Goal: Task Accomplishment & Management: Manage account settings

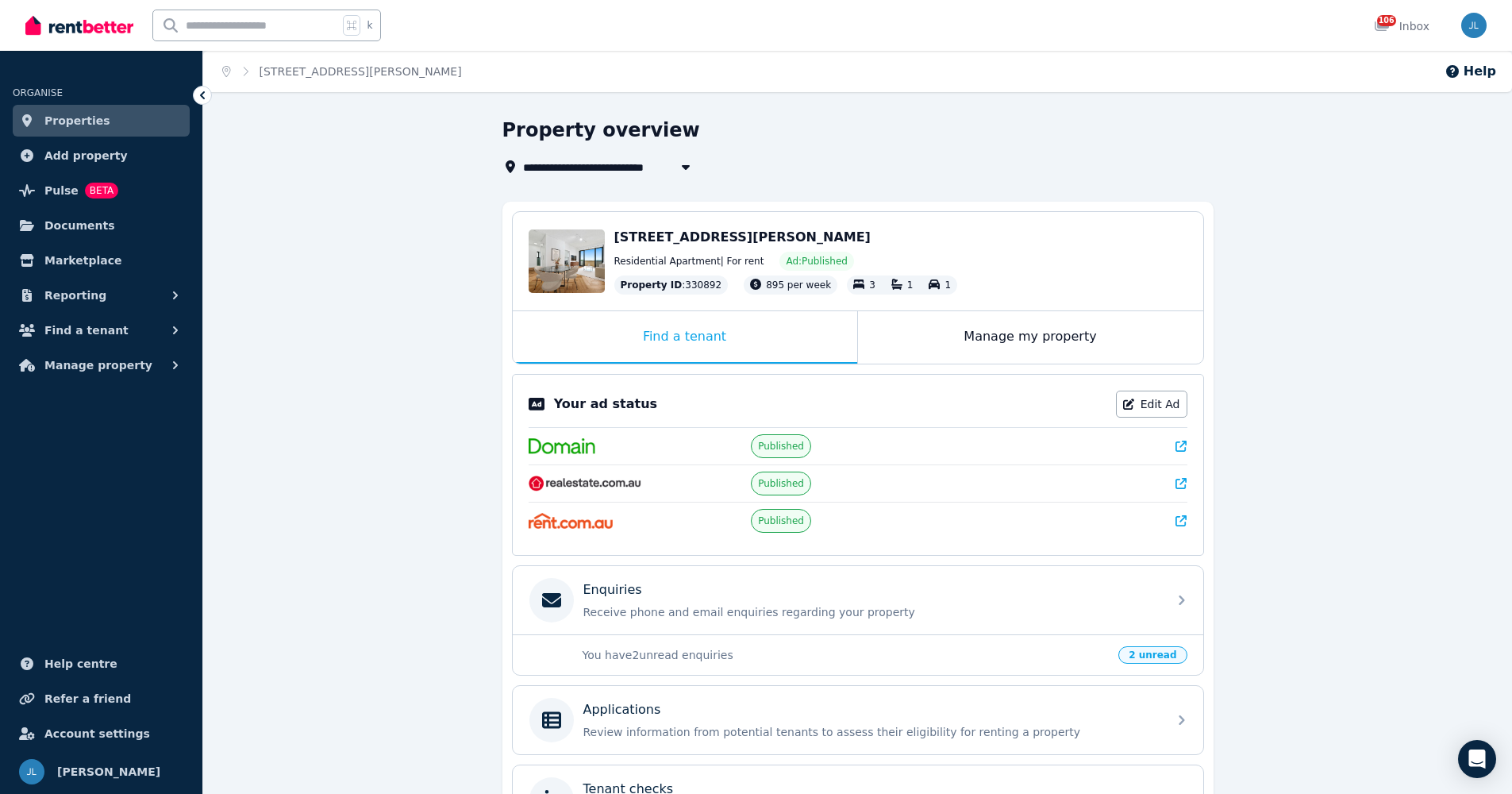
scroll to position [190, 0]
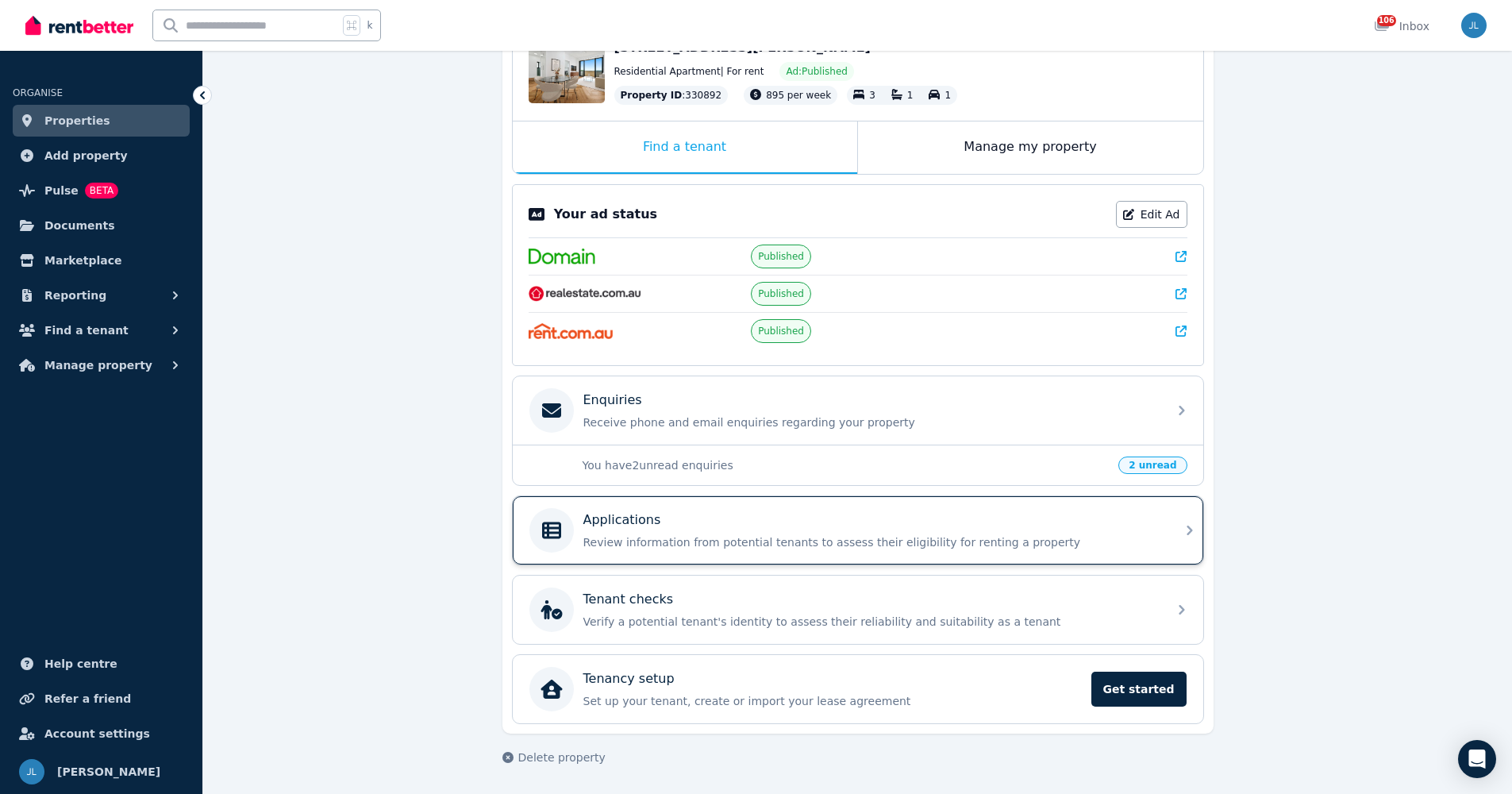
click at [648, 537] on p "Review information from potential tenants to assess their eligibility for renti…" at bounding box center [870, 543] width 574 height 16
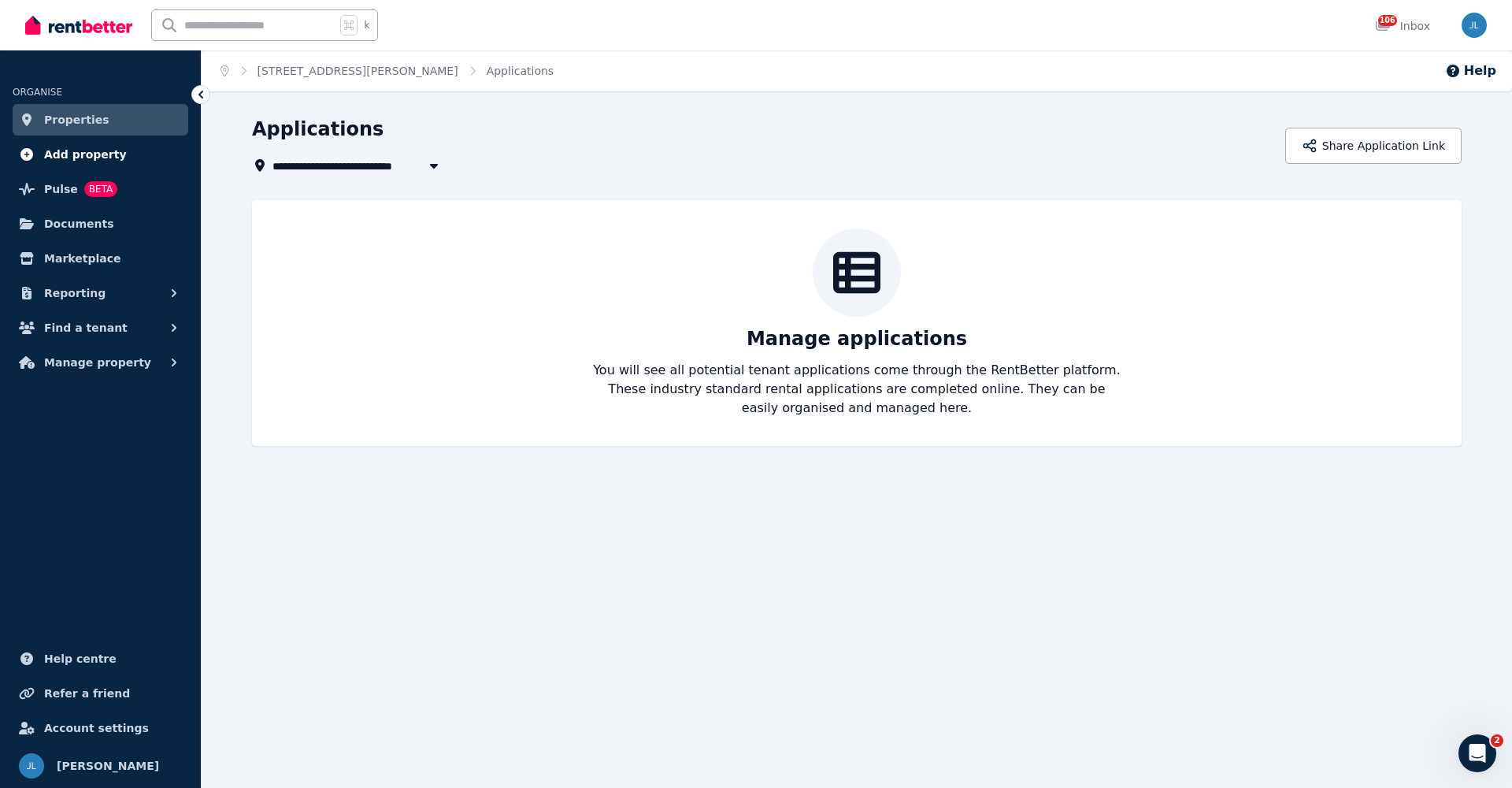
click at [80, 154] on span "Add property" at bounding box center [85, 154] width 83 height 19
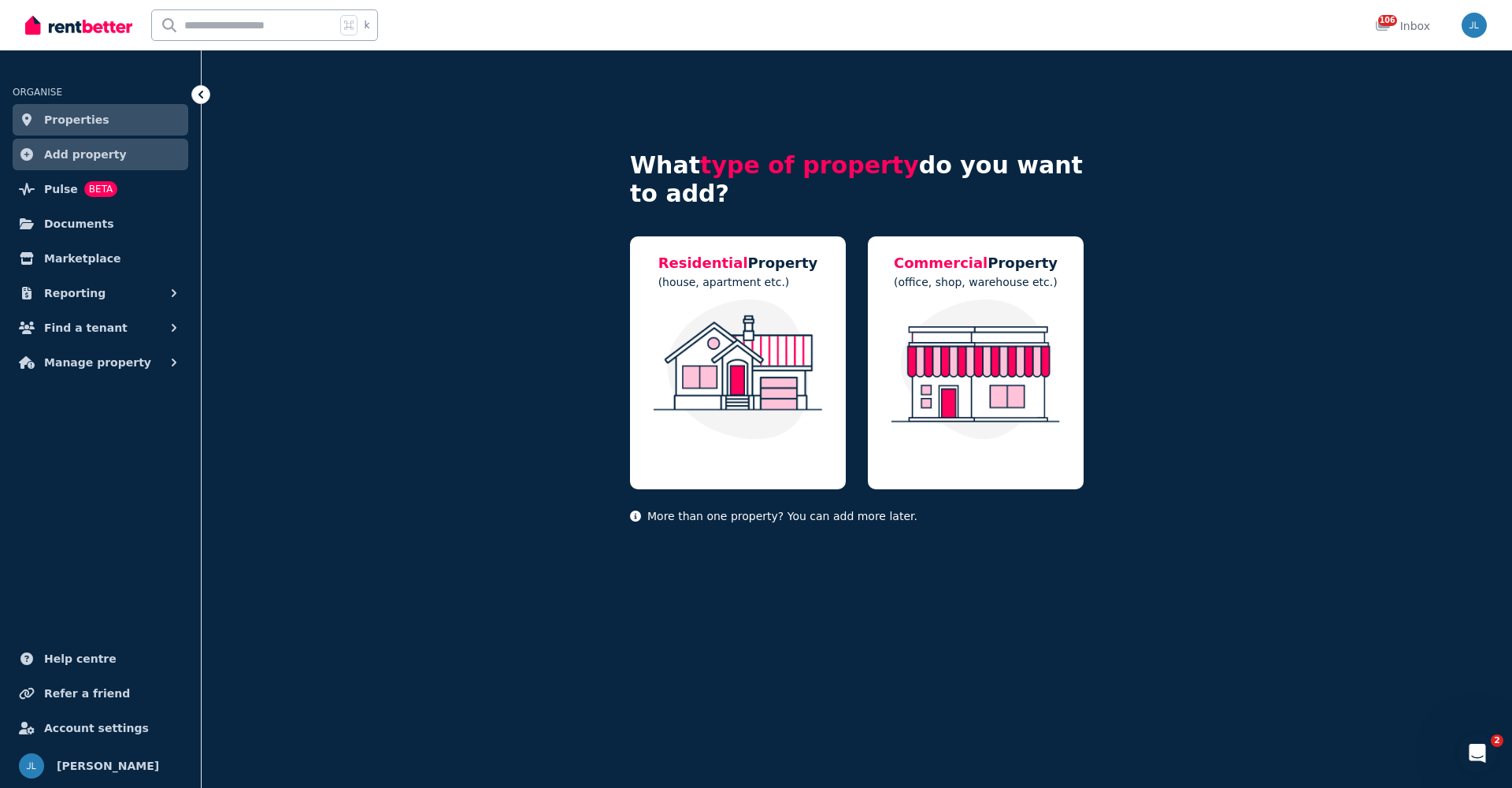
click at [75, 118] on span "Properties" at bounding box center [76, 119] width 66 height 19
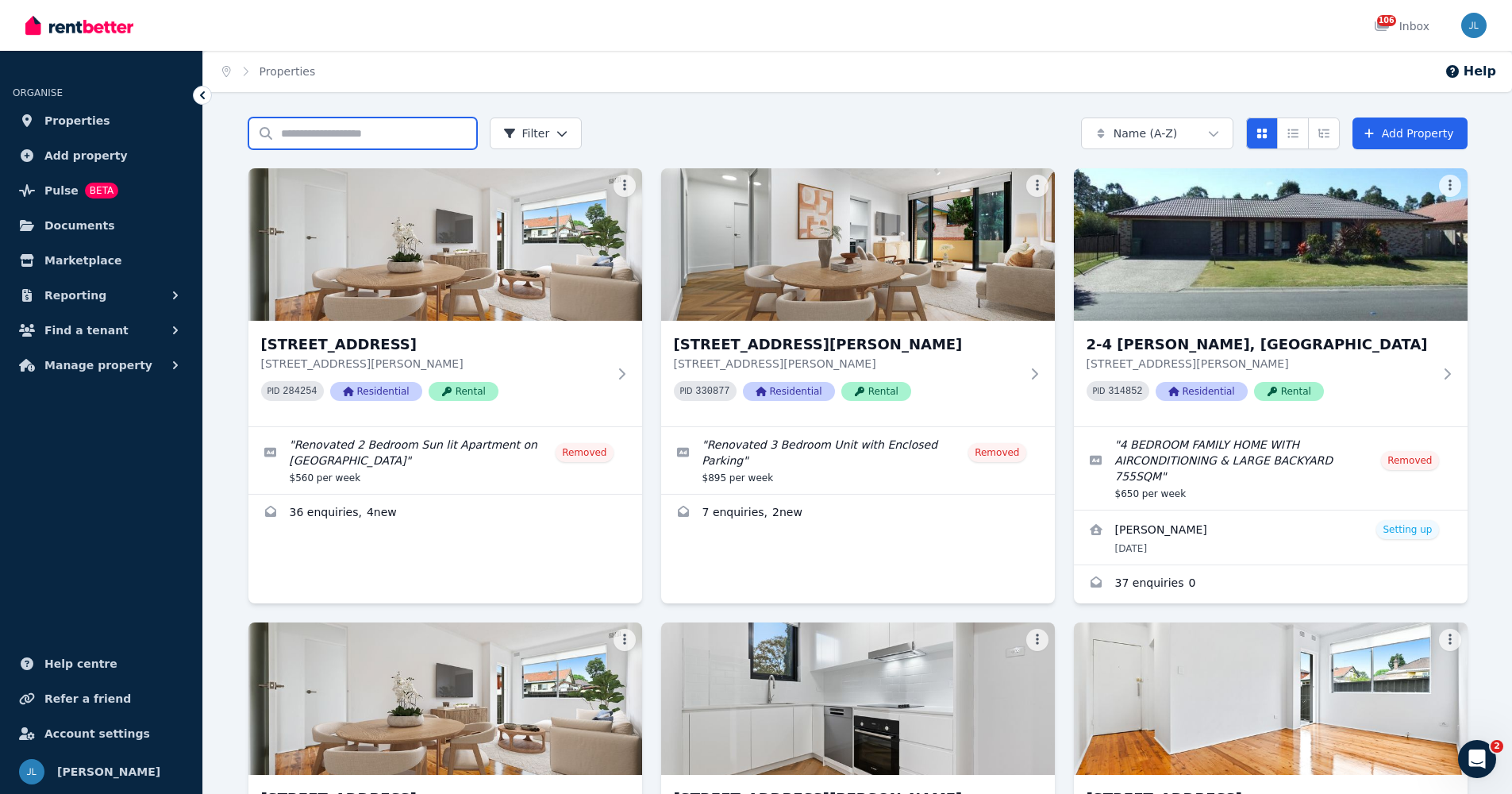
click at [337, 139] on input "Search properties" at bounding box center [363, 133] width 229 height 32
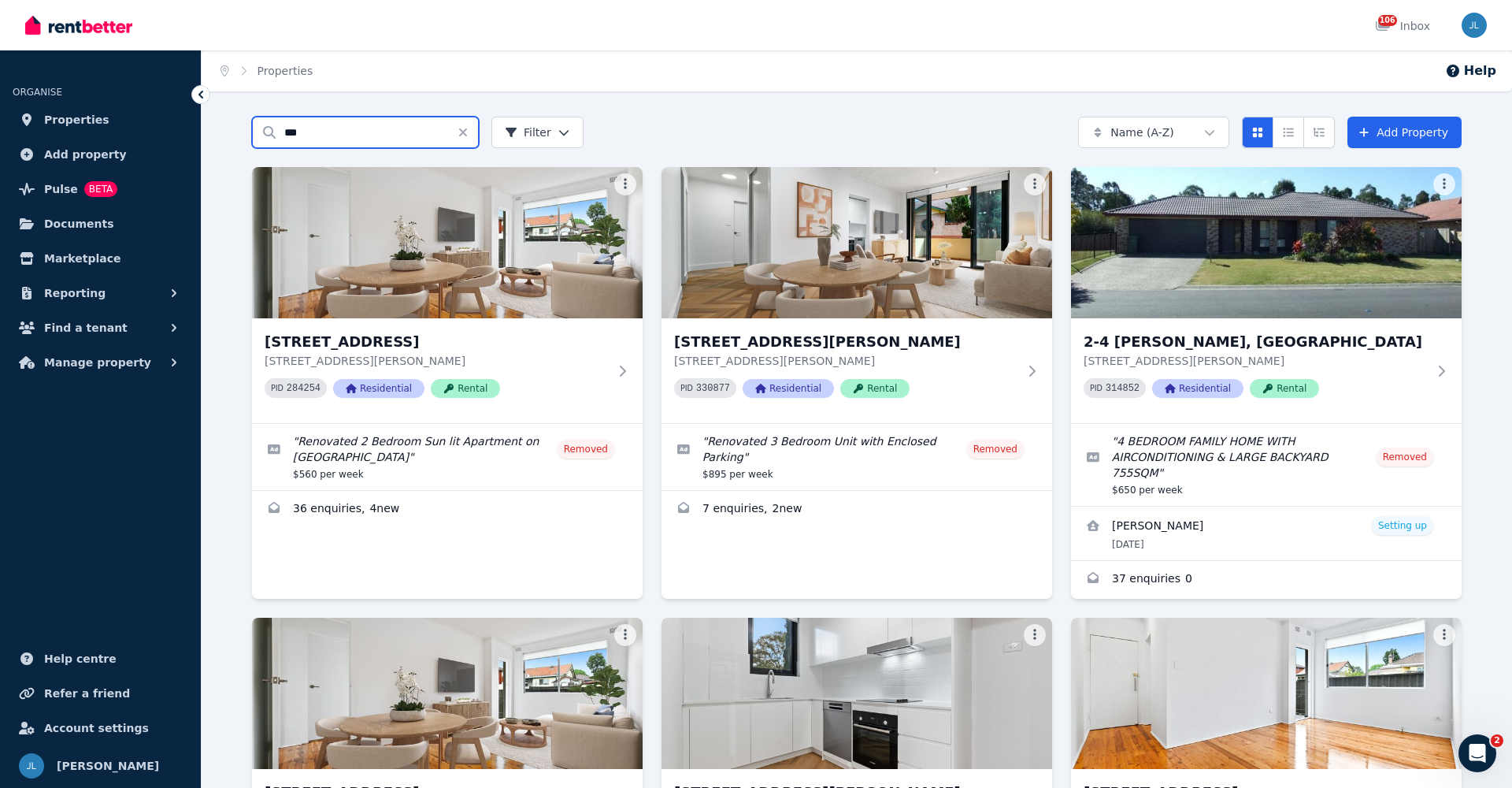
type input "***"
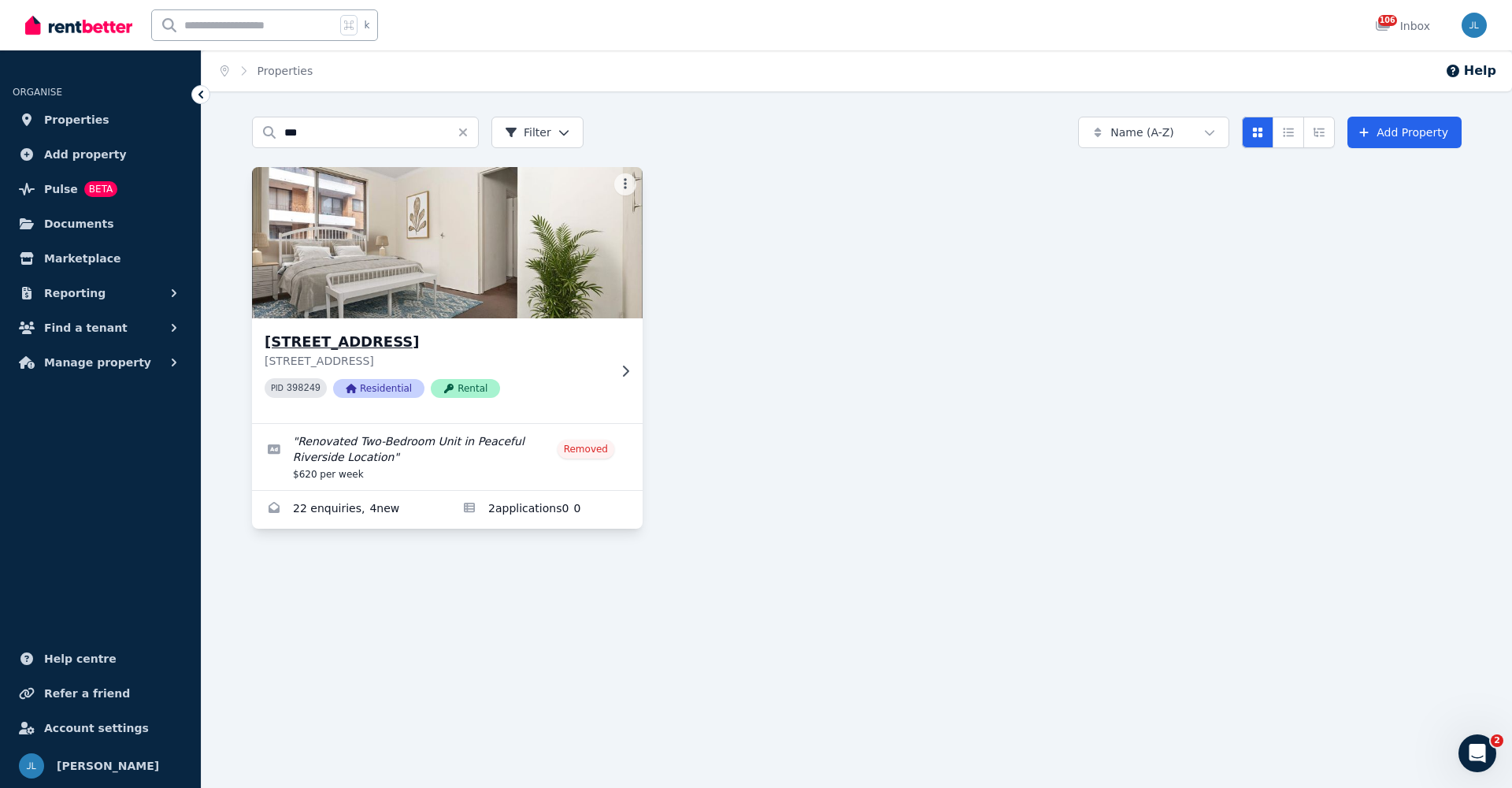
click at [401, 263] on img at bounding box center [447, 242] width 410 height 159
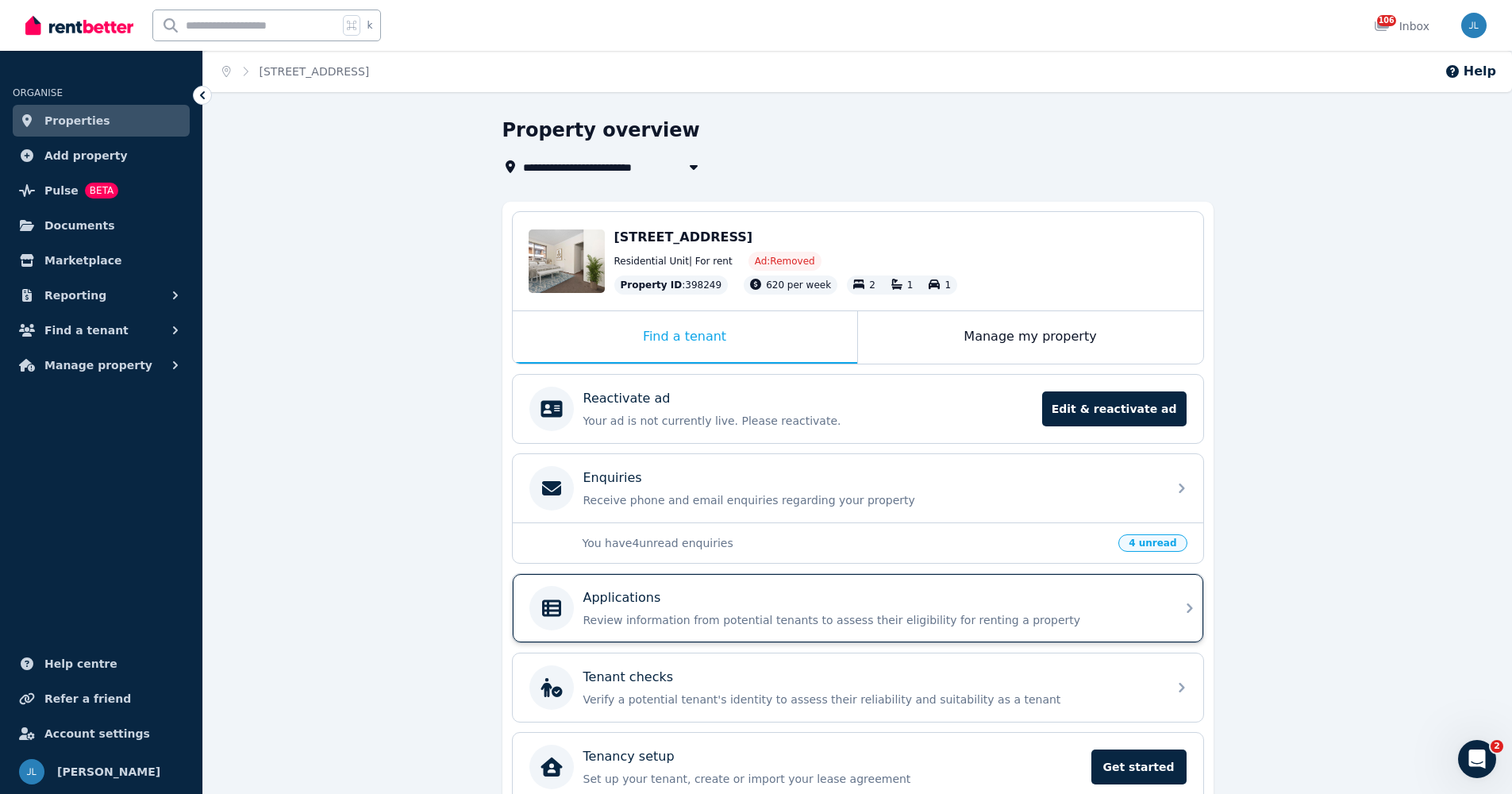
click at [841, 625] on p "Review information from potential tenants to assess their eligibility for renti…" at bounding box center [870, 620] width 574 height 16
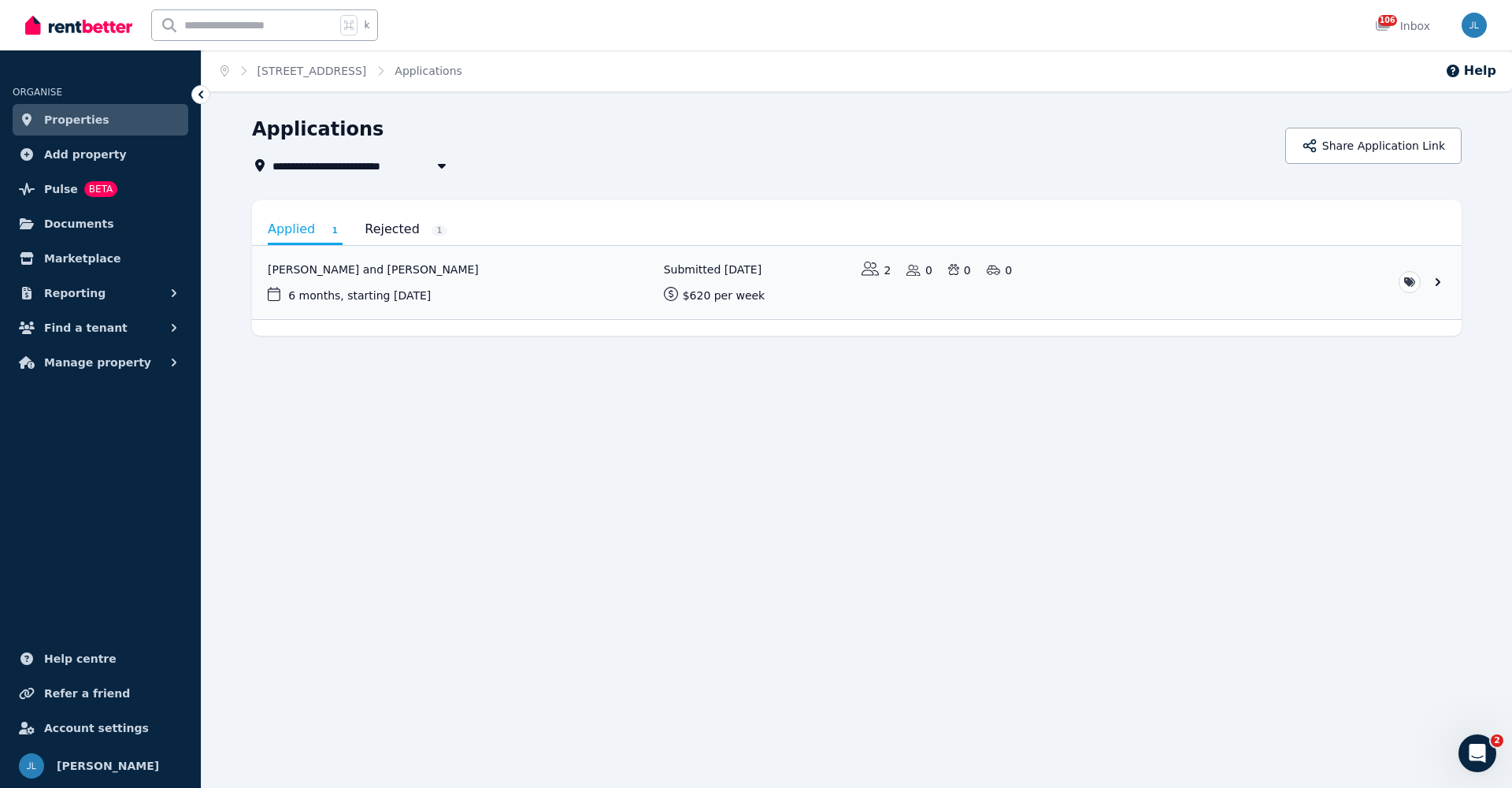
click at [391, 230] on link "Rejected 1" at bounding box center [406, 230] width 83 height 27
click at [405, 285] on link "View application: Sam Rowe and Kimberly Jeane Goco" at bounding box center [857, 283] width 1210 height 74
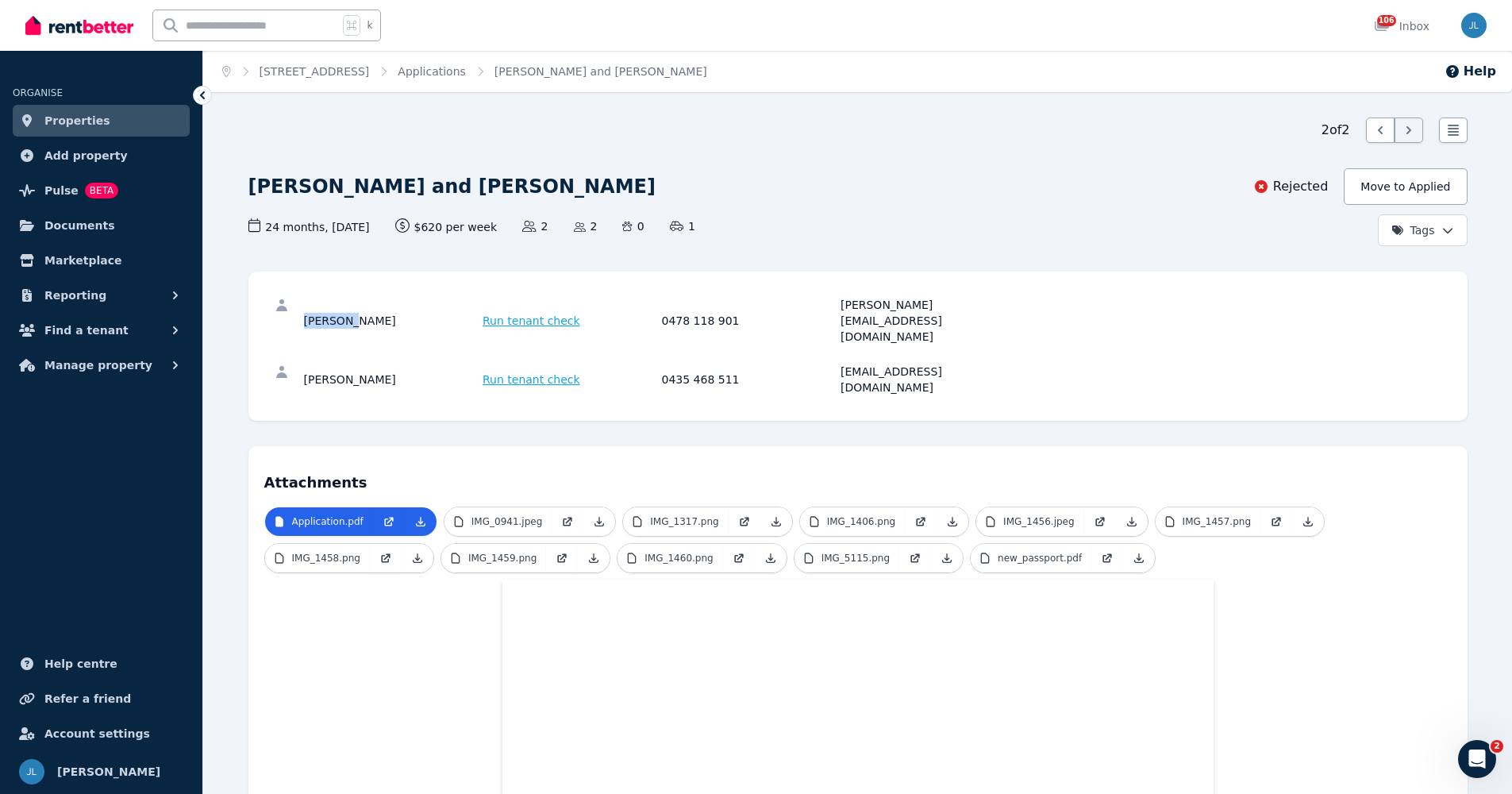
drag, startPoint x: 367, startPoint y: 302, endPoint x: 296, endPoint y: 306, distance: 71.1
click at [296, 306] on div "[PERSON_NAME] Run tenant check 0478 118 901 [PERSON_NAME][EMAIL_ADDRESS][DOMAIN…" at bounding box center [857, 321] width 1187 height 67
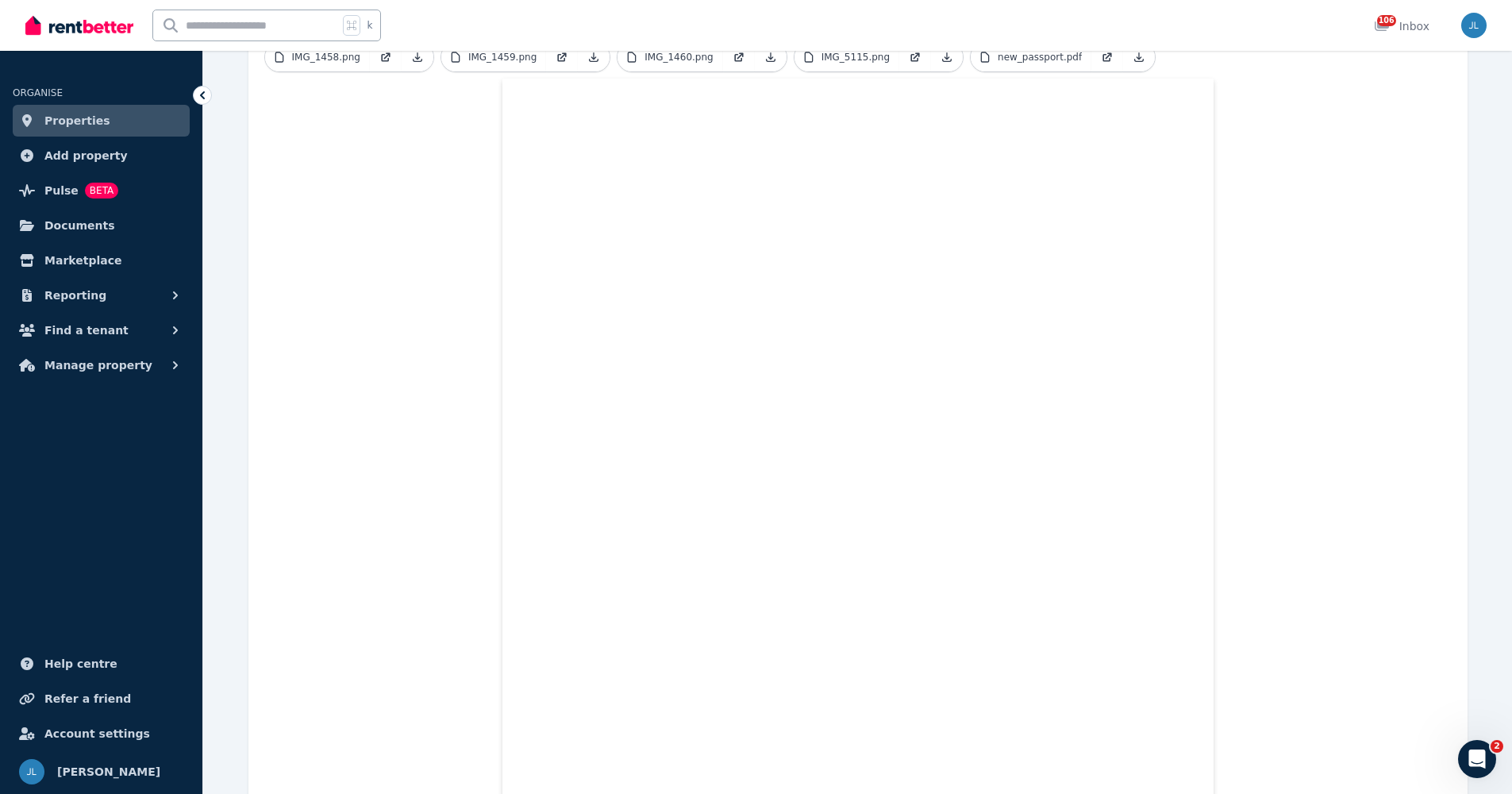
click at [261, 28] on input "text" at bounding box center [245, 24] width 185 height 30
type input "****"
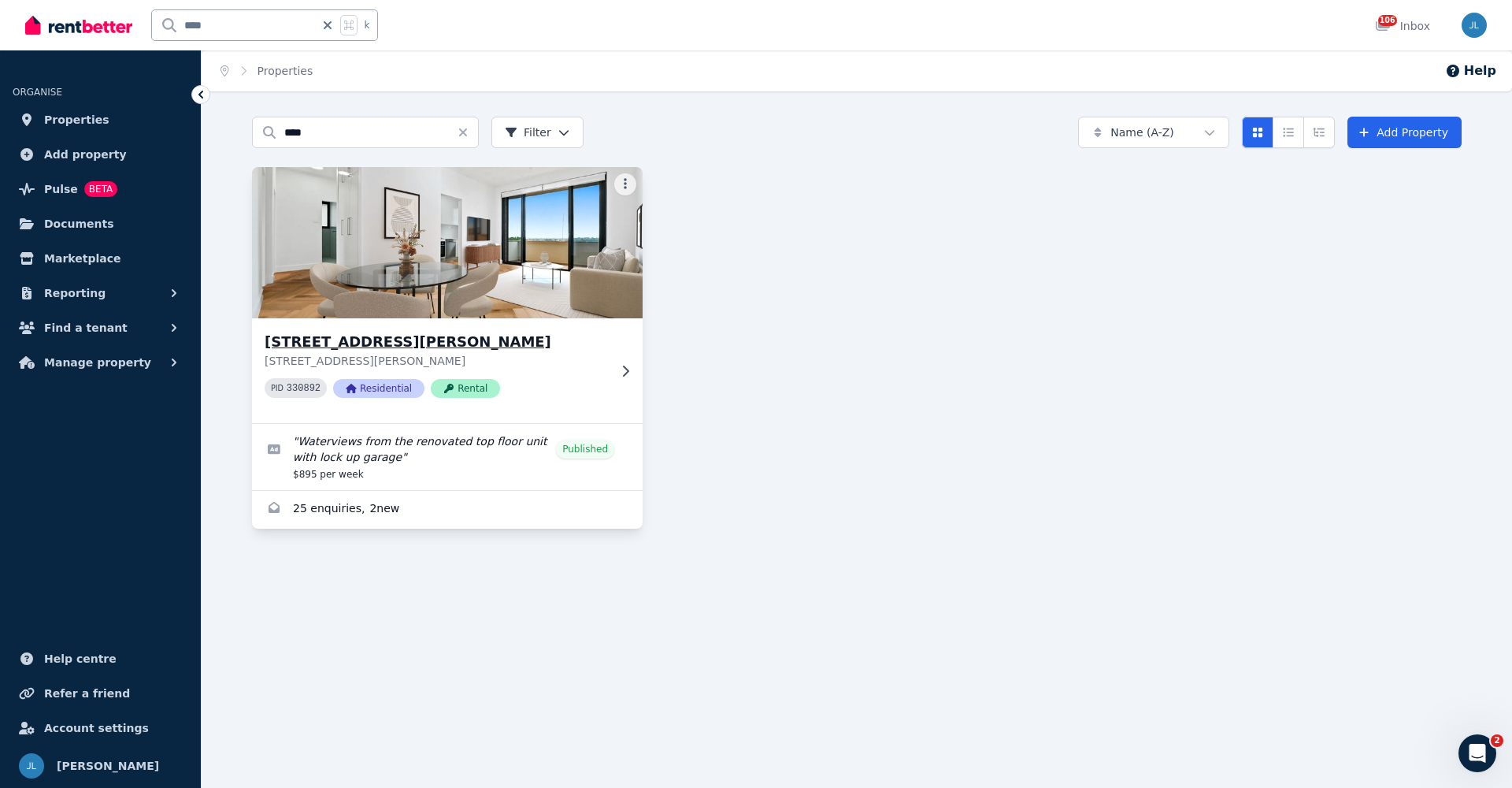
click at [623, 371] on icon at bounding box center [625, 371] width 16 height 13
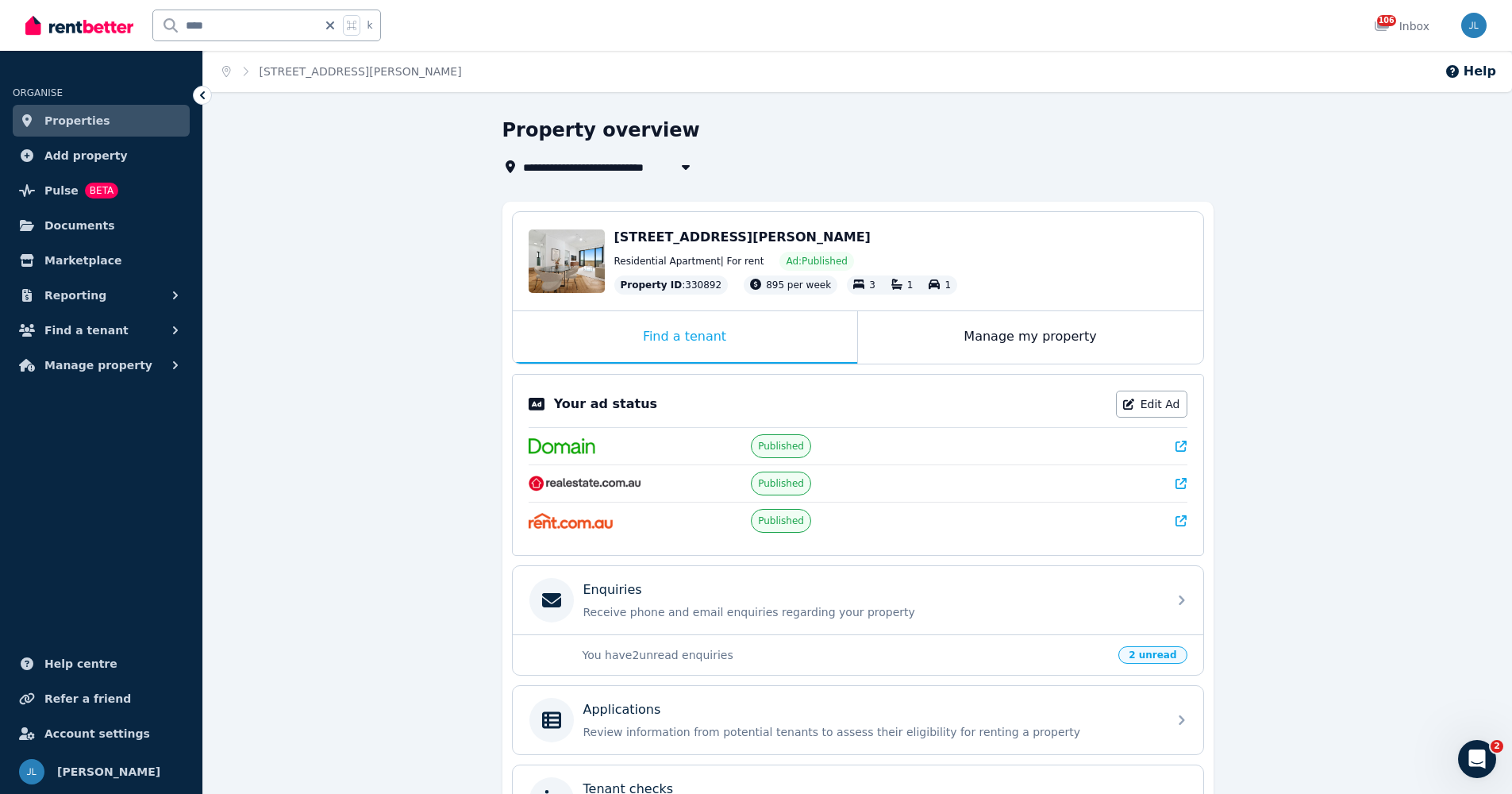
click at [837, 652] on p "You have 2 unread enquiries" at bounding box center [846, 655] width 527 height 16
click at [1178, 651] on span "2 unread" at bounding box center [1152, 654] width 68 height 17
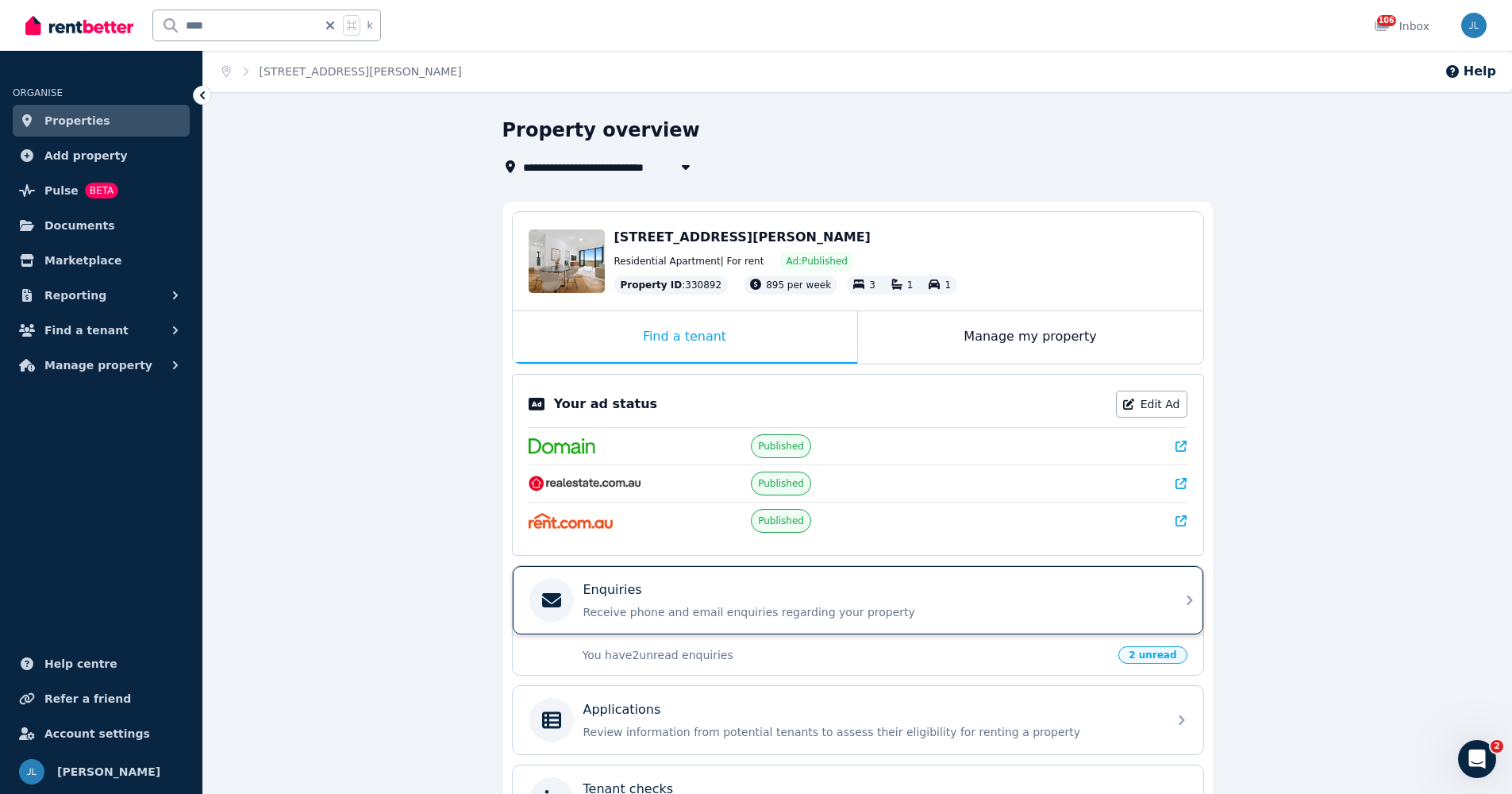
click at [1187, 599] on icon at bounding box center [1189, 600] width 19 height 19
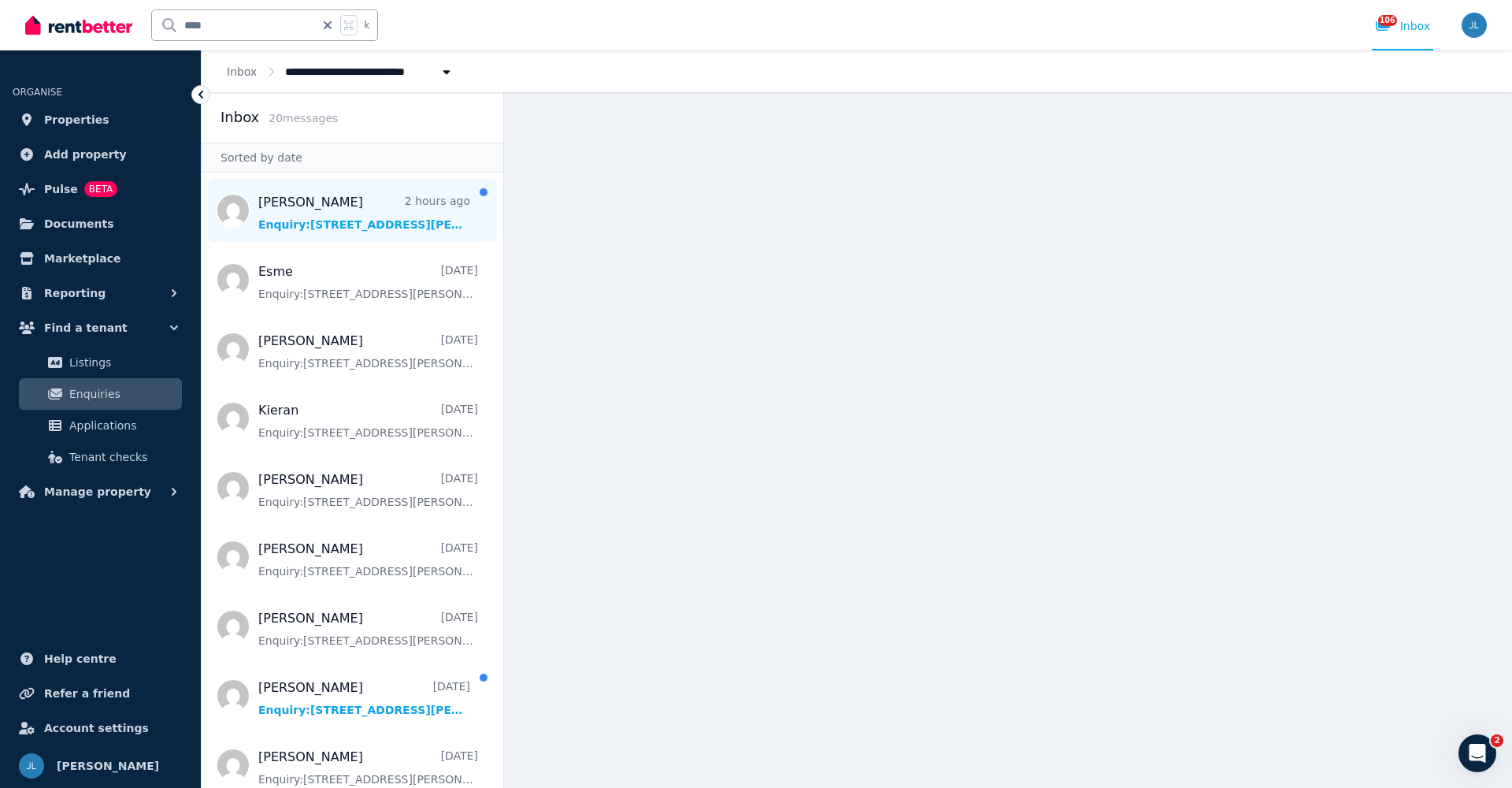
click at [328, 215] on span "Message list" at bounding box center [353, 210] width 302 height 63
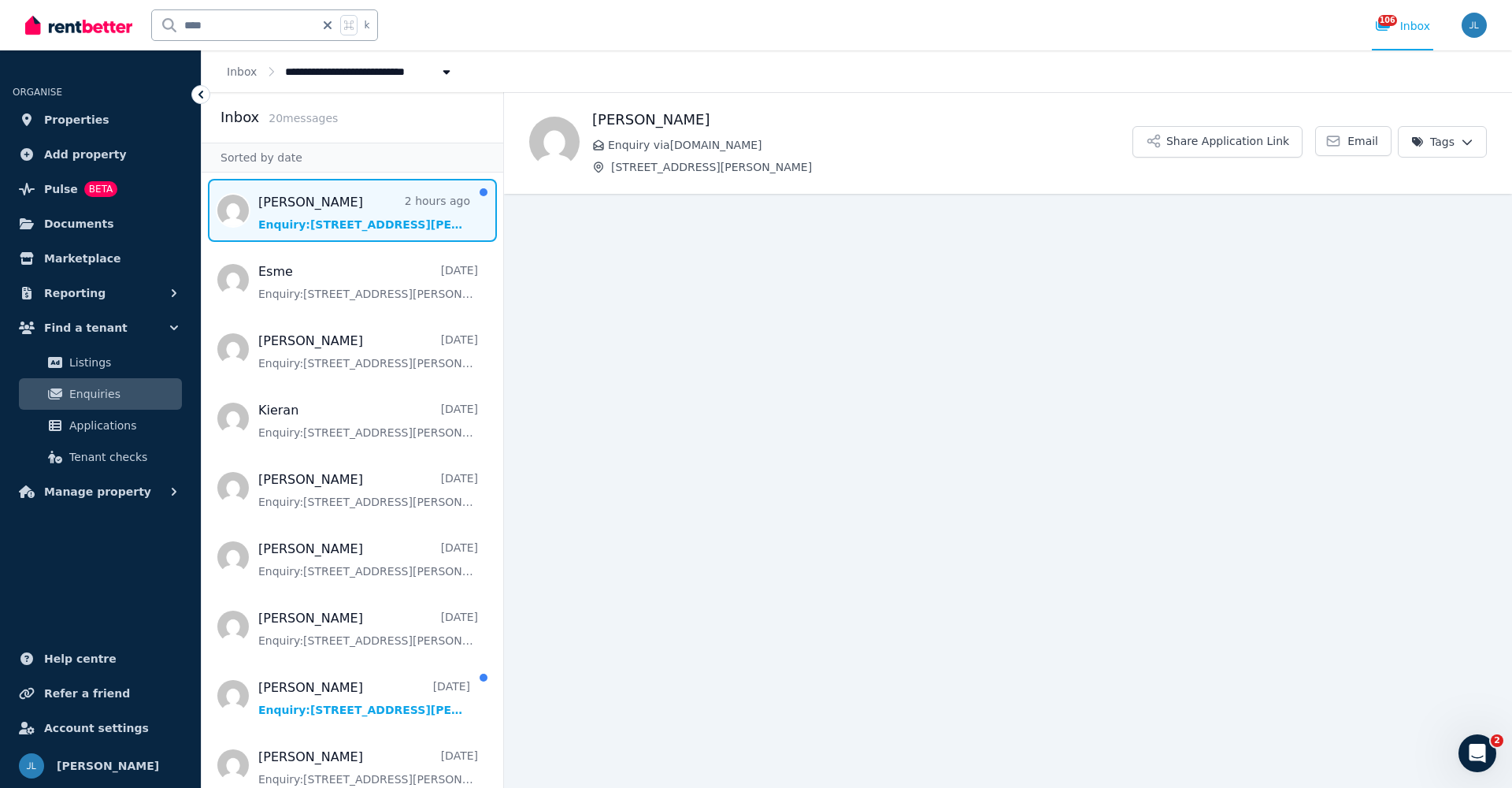
click at [328, 215] on span "Message list" at bounding box center [353, 210] width 302 height 63
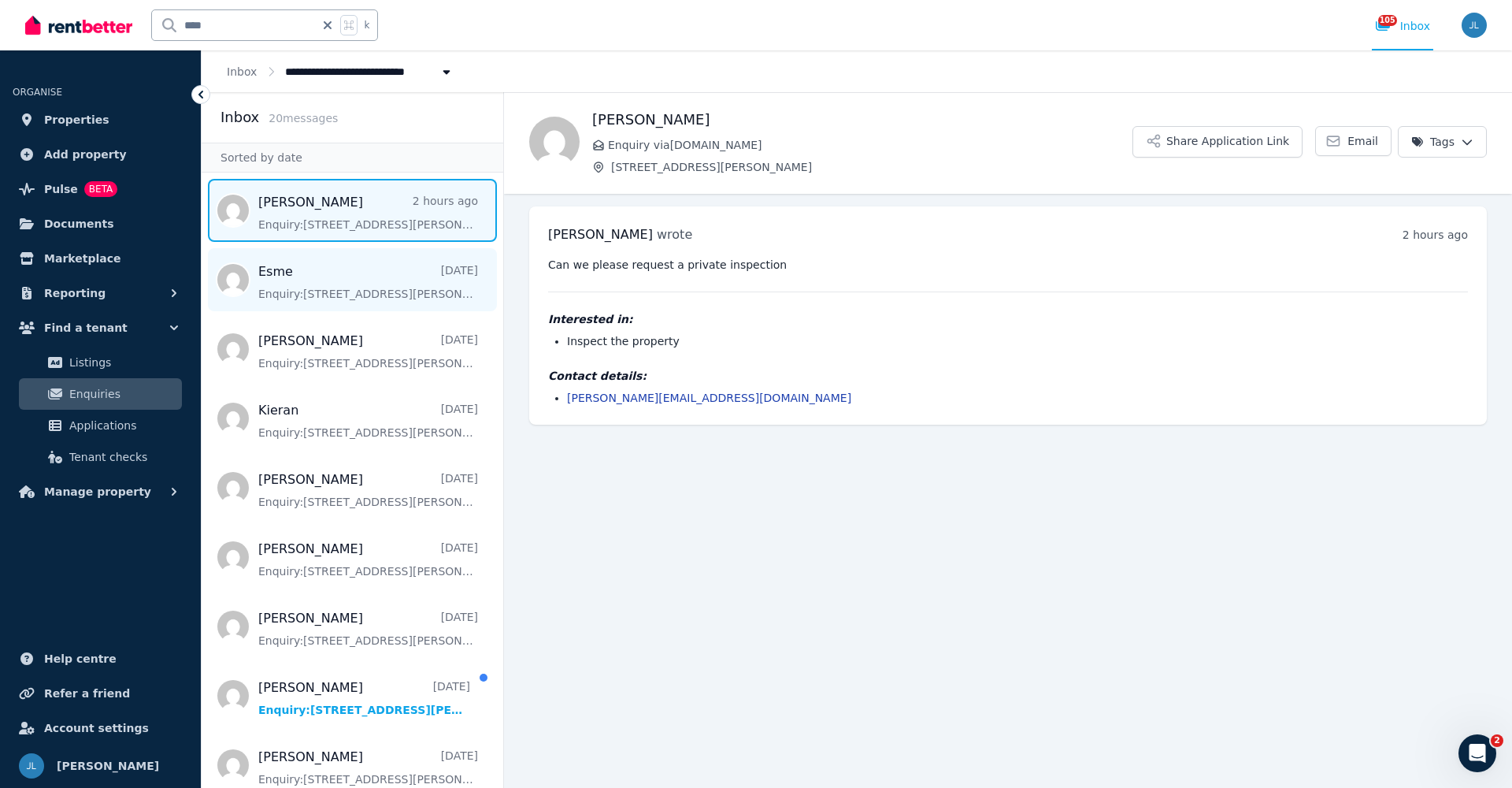
click at [328, 287] on span "Message list" at bounding box center [353, 279] width 302 height 63
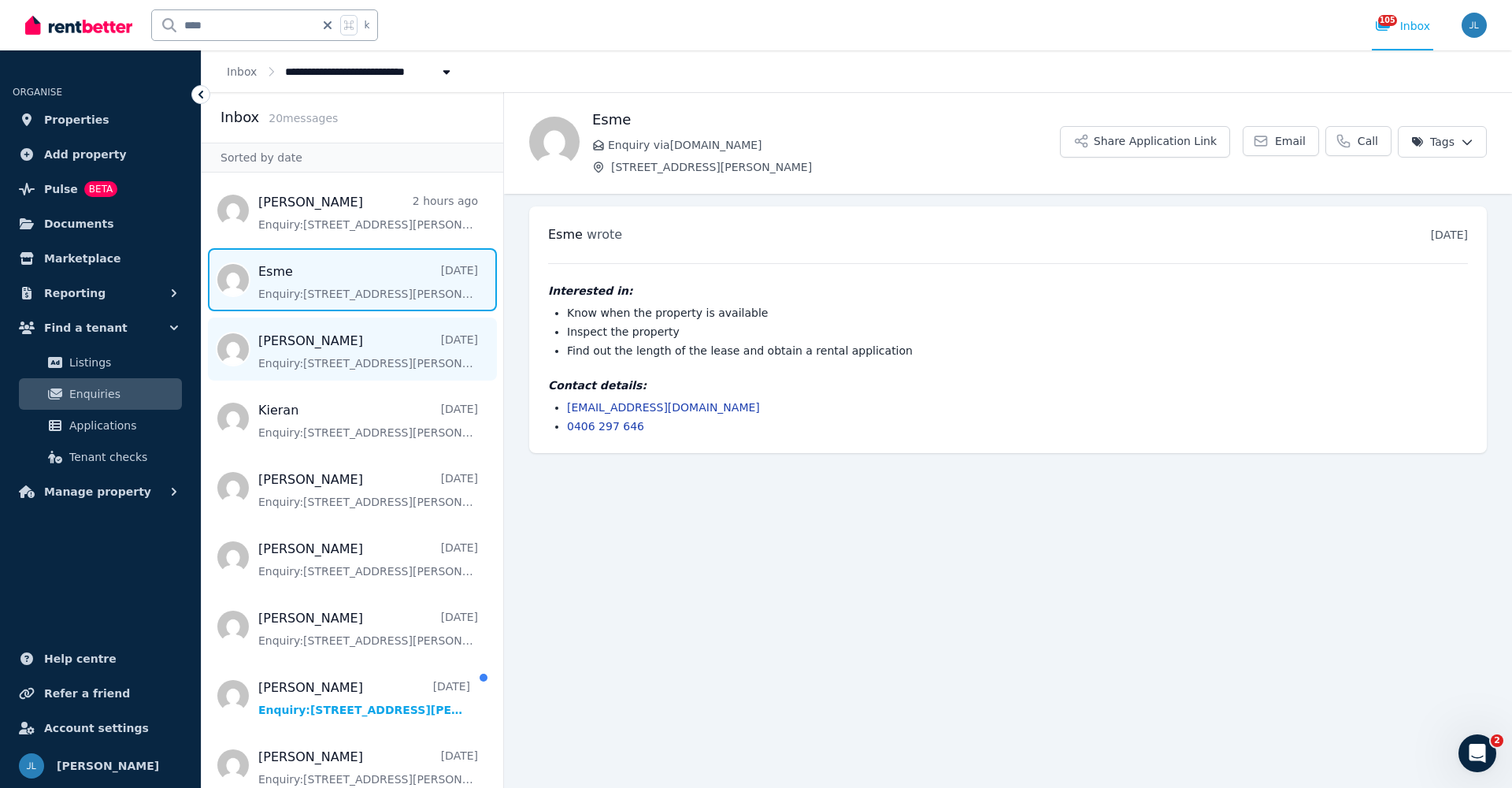
click at [331, 358] on span "Message list" at bounding box center [353, 349] width 302 height 63
